Goal: Navigation & Orientation: Understand site structure

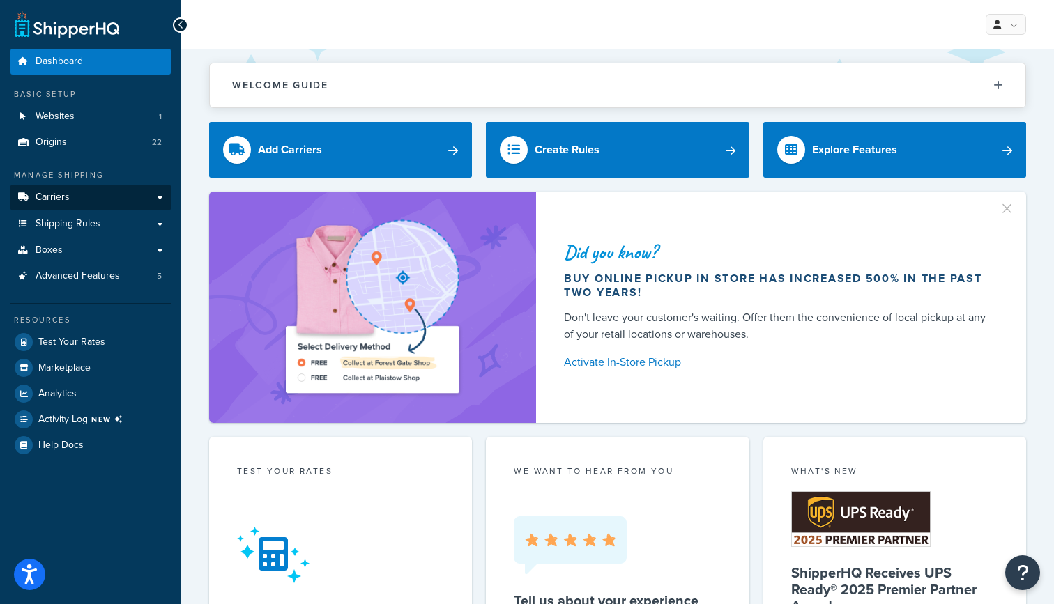
click at [40, 194] on span "Carriers" at bounding box center [53, 198] width 34 height 12
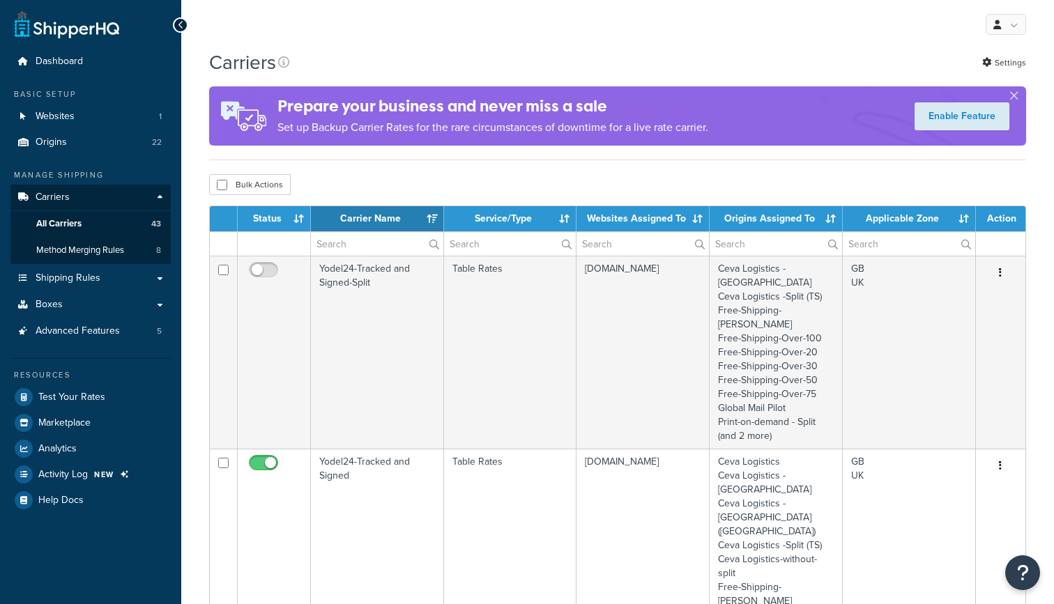
select select "15"
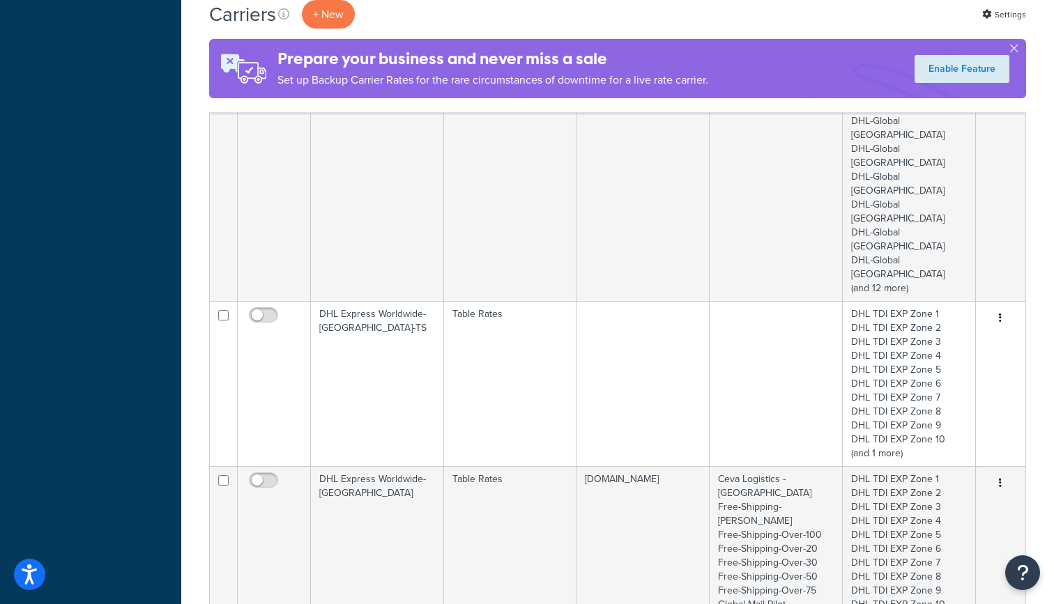
scroll to position [1989, 0]
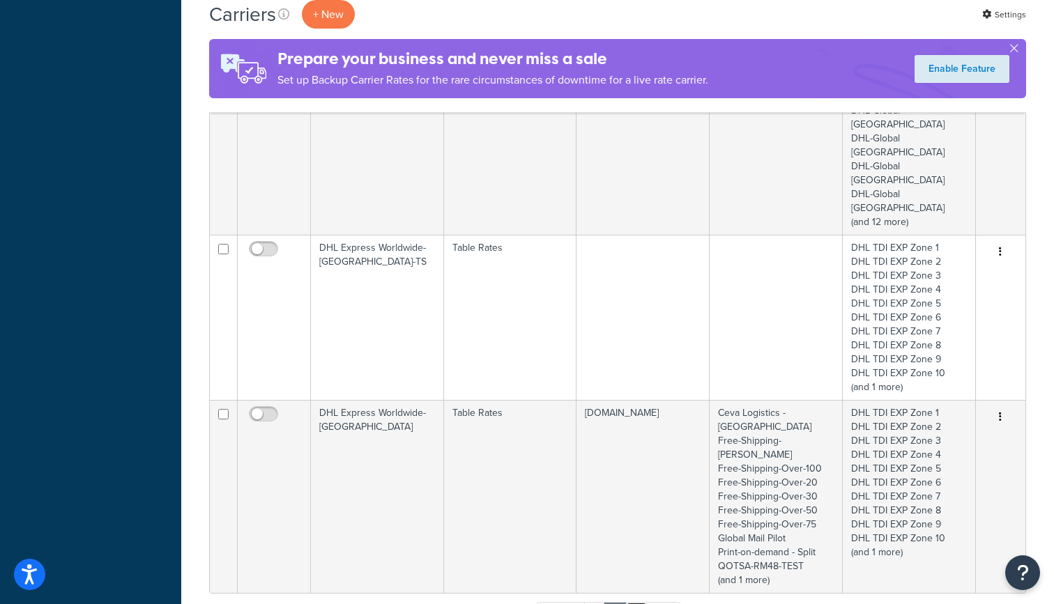
click at [635, 602] on link "3" at bounding box center [636, 612] width 22 height 21
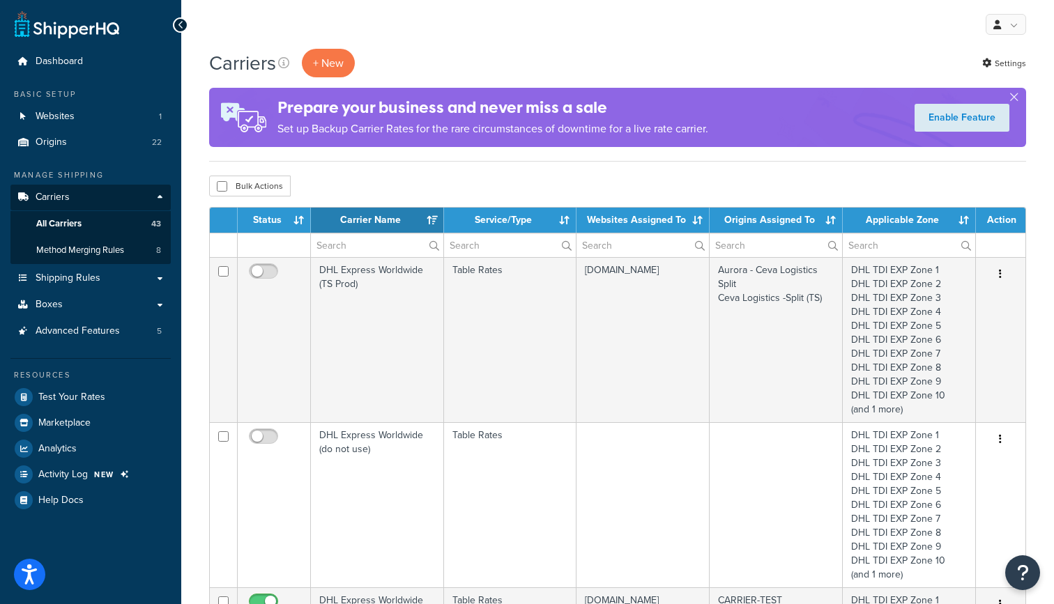
scroll to position [0, 0]
click at [92, 275] on span "Shipping Rules" at bounding box center [68, 279] width 65 height 12
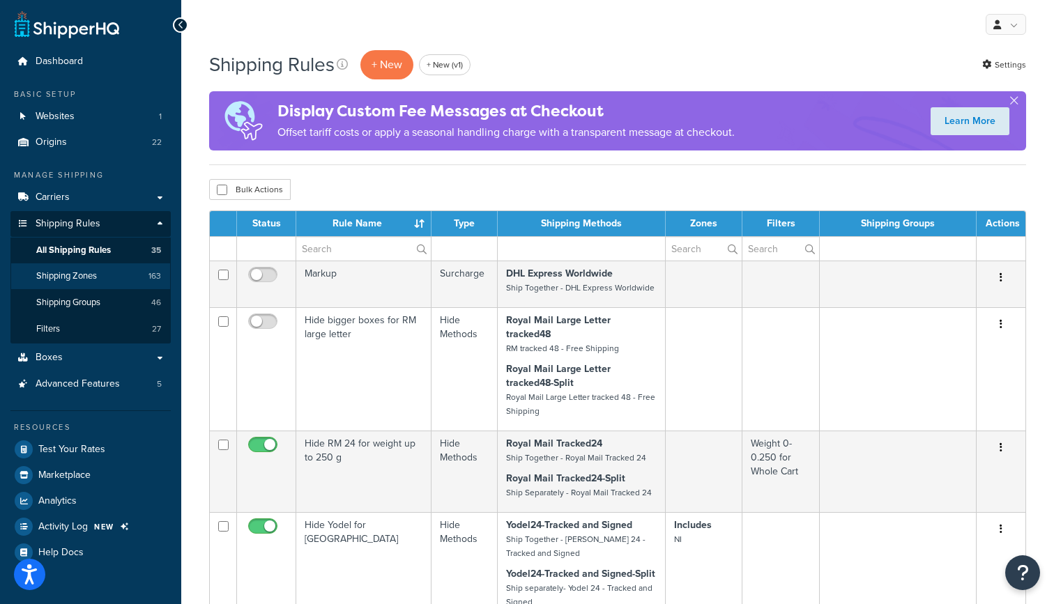
click at [88, 274] on span "Shipping Zones" at bounding box center [66, 276] width 61 height 12
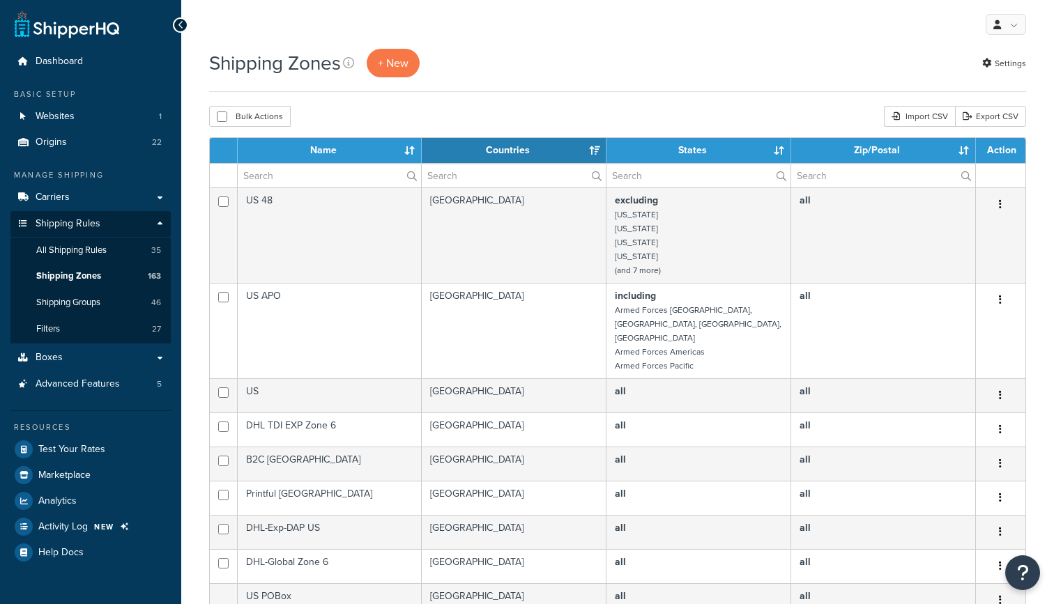
select select "15"
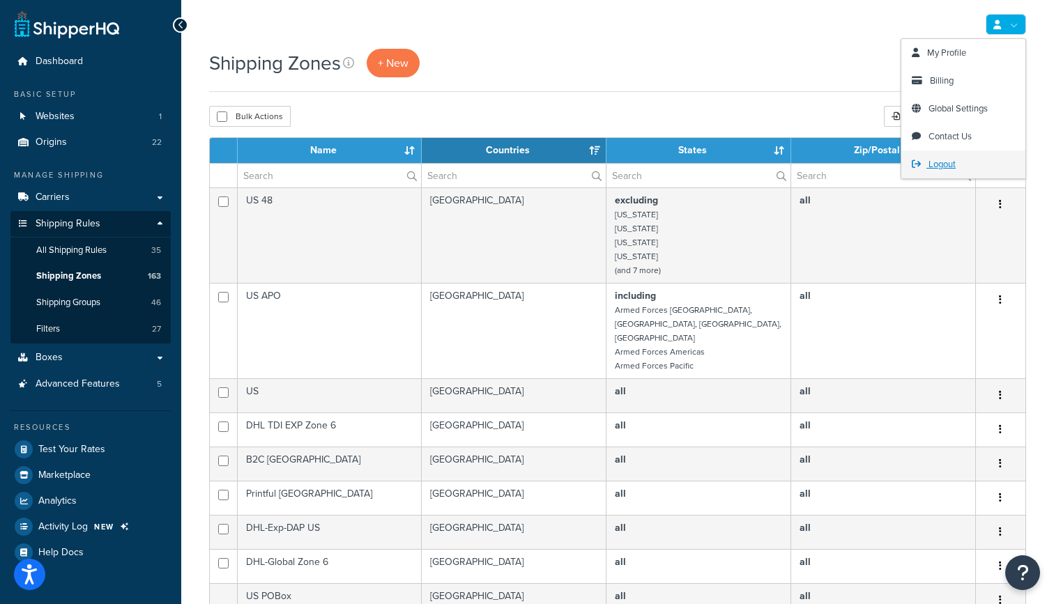
click at [954, 169] on span "Logout" at bounding box center [941, 164] width 27 height 13
